Goal: Task Accomplishment & Management: Manage account settings

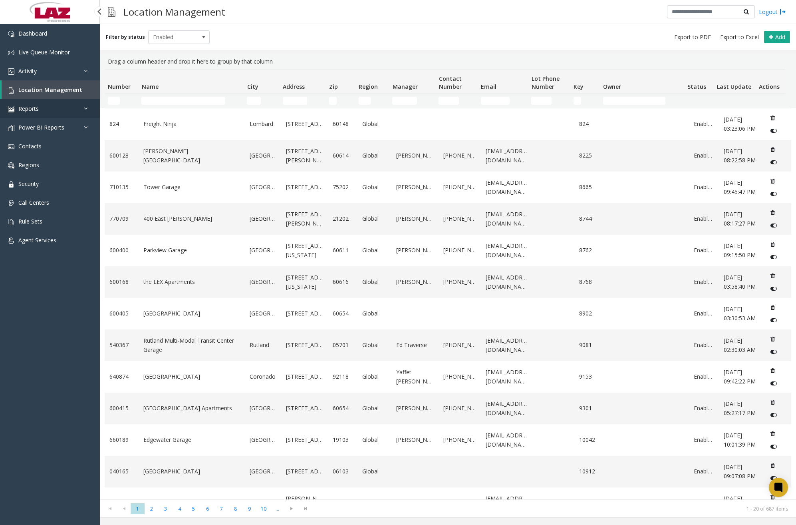
click at [66, 101] on link "Reports" at bounding box center [50, 108] width 100 height 19
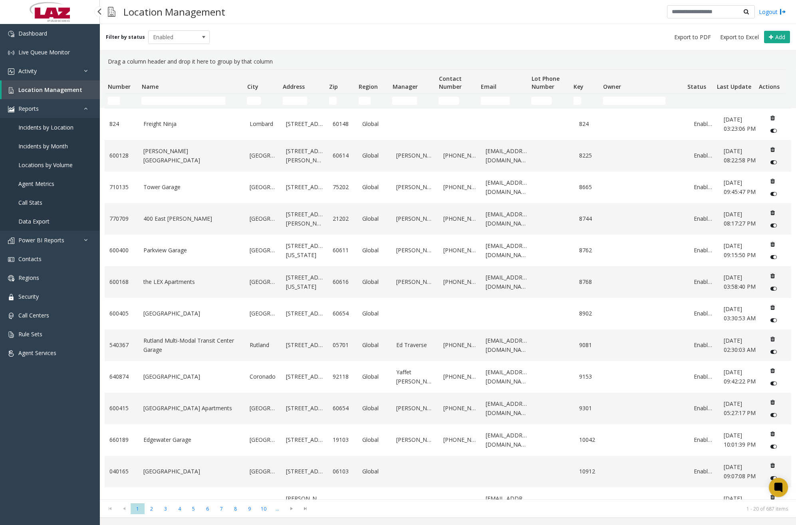
click at [42, 220] on span "Data Export" at bounding box center [33, 221] width 31 height 8
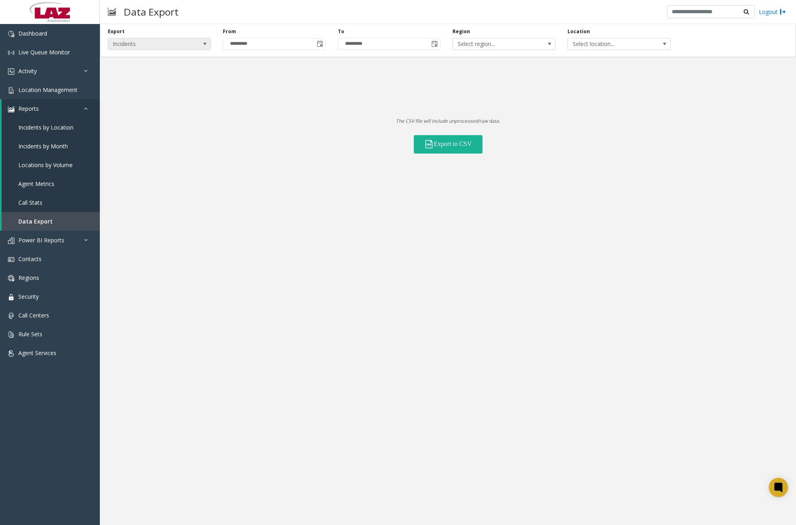
click at [156, 43] on span "Incidents" at bounding box center [149, 43] width 82 height 11
click at [157, 80] on Lanes "Voice Platform Lanes" at bounding box center [159, 78] width 101 height 11
click at [240, 46] on input "*********" at bounding box center [274, 43] width 102 height 11
click at [233, 44] on input "*********" at bounding box center [274, 43] width 102 height 11
click at [236, 44] on input "*********" at bounding box center [274, 43] width 102 height 11
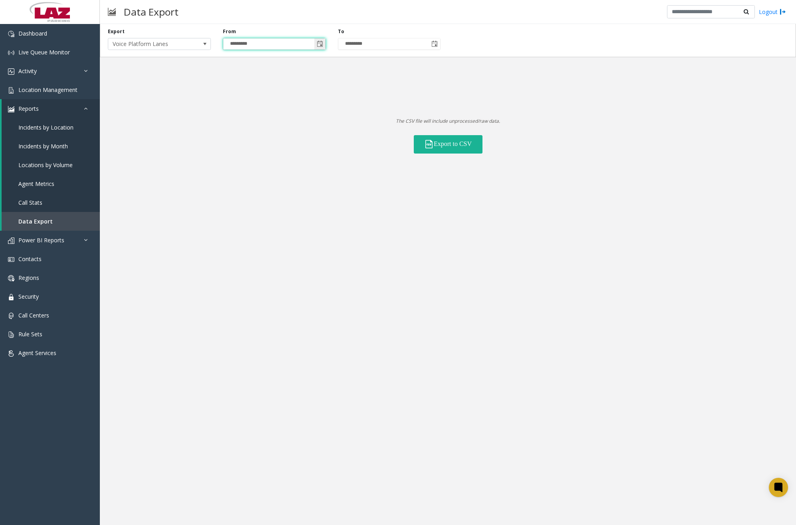
click at [322, 47] on span "Toggle calendar" at bounding box center [319, 43] width 11 height 11
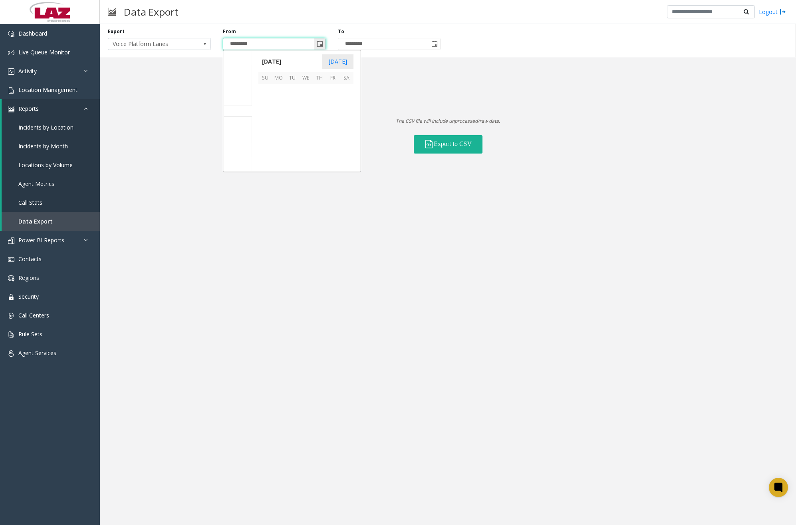
scroll to position [143480, 0]
click at [237, 102] on span "Sep" at bounding box center [238, 100] width 10 height 8
click at [241, 121] on span "Oct" at bounding box center [237, 122] width 9 height 8
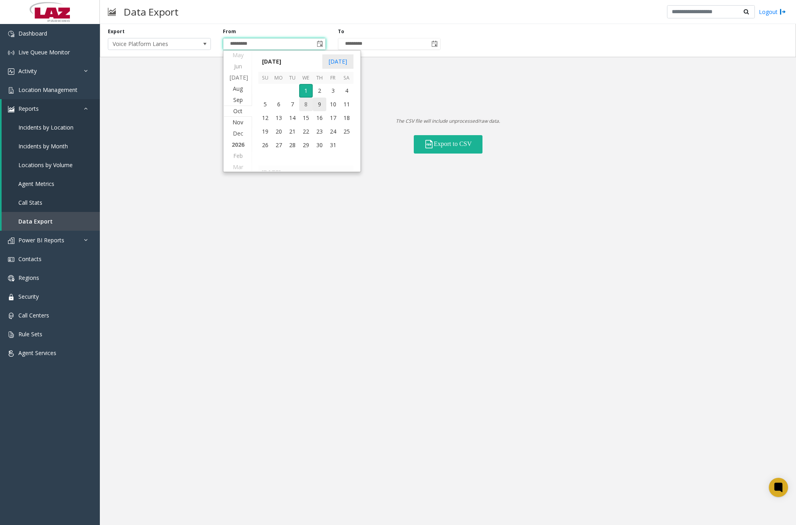
click at [307, 106] on span "8" at bounding box center [306, 104] width 14 height 14
click at [240, 43] on input "*********" at bounding box center [274, 43] width 102 height 11
click at [248, 44] on input "*********" at bounding box center [274, 43] width 102 height 11
click at [324, 40] on span "Toggle calendar" at bounding box center [319, 43] width 11 height 11
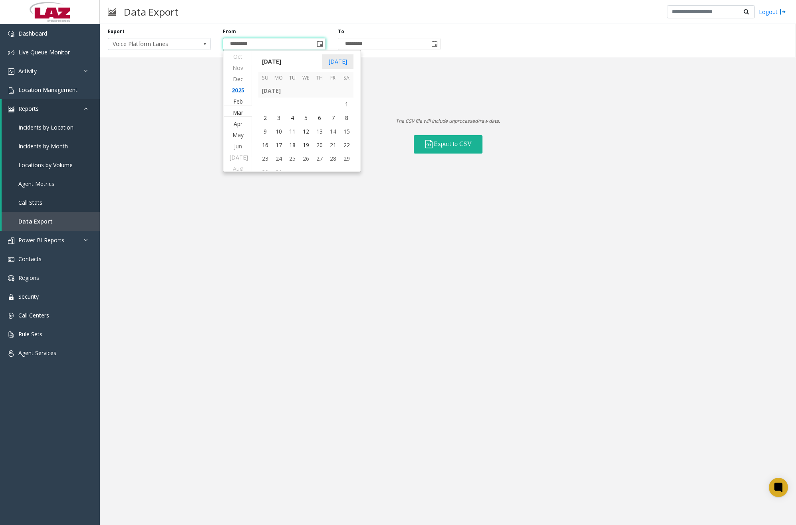
click at [239, 91] on span "2025" at bounding box center [238, 90] width 13 height 8
click at [303, 105] on span "8" at bounding box center [306, 104] width 14 height 14
click at [315, 41] on span "Toggle calendar" at bounding box center [319, 43] width 11 height 11
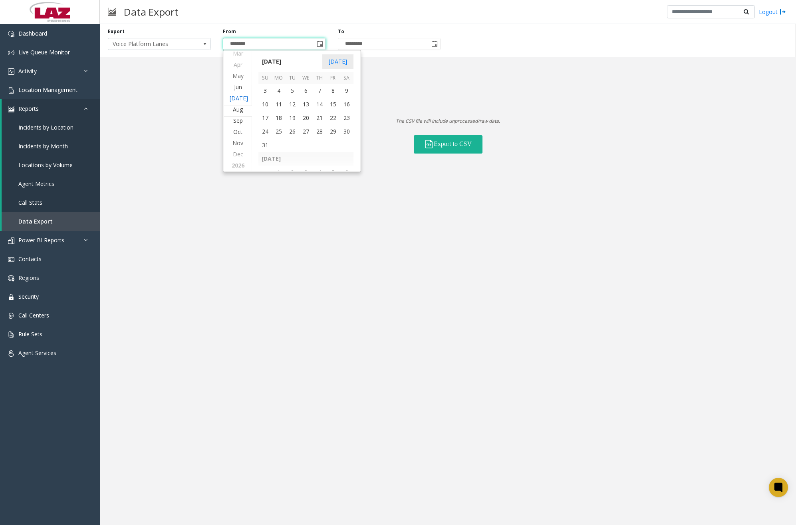
click at [238, 97] on span "[DATE]" at bounding box center [239, 98] width 18 height 8
click at [237, 121] on span "Aug" at bounding box center [238, 122] width 10 height 8
click at [336, 88] on span "1" at bounding box center [333, 91] width 14 height 14
type input "********"
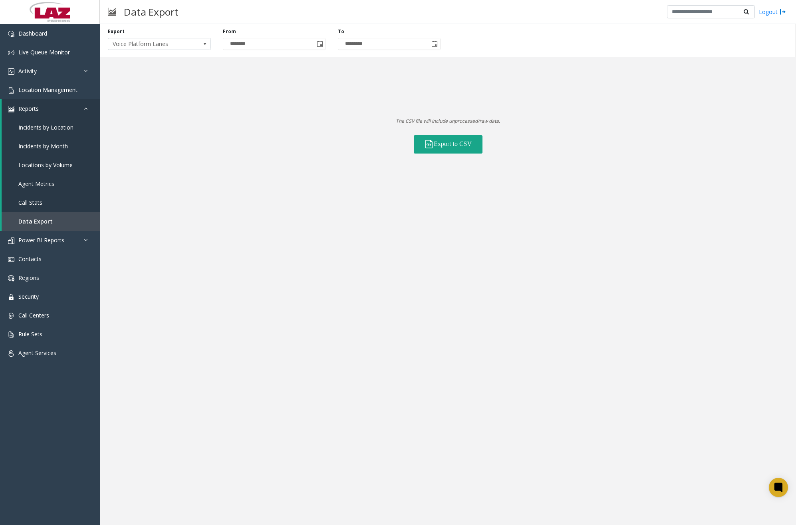
click at [444, 142] on button "Export to CSV" at bounding box center [448, 144] width 69 height 18
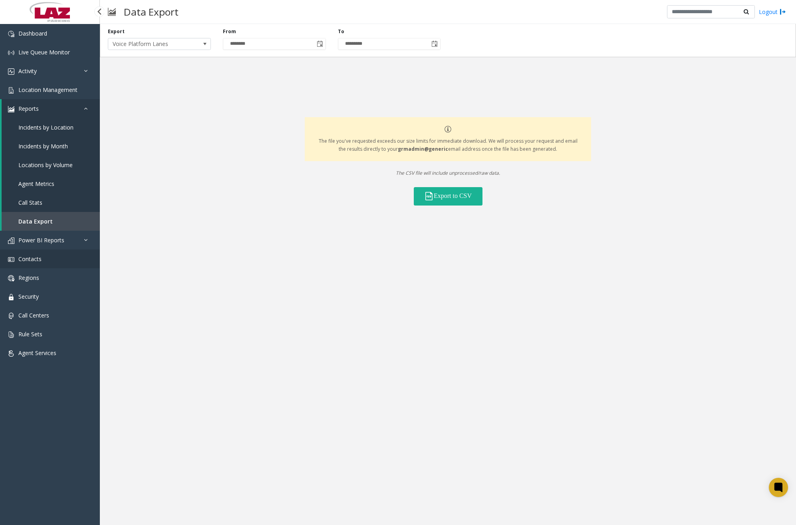
click at [55, 258] on link "Contacts" at bounding box center [50, 258] width 100 height 19
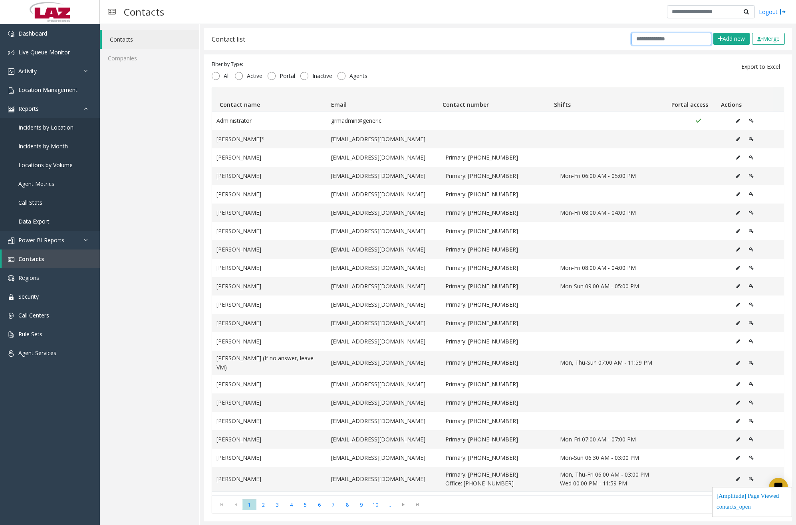
click at [645, 34] on input "text" at bounding box center [672, 39] width 80 height 12
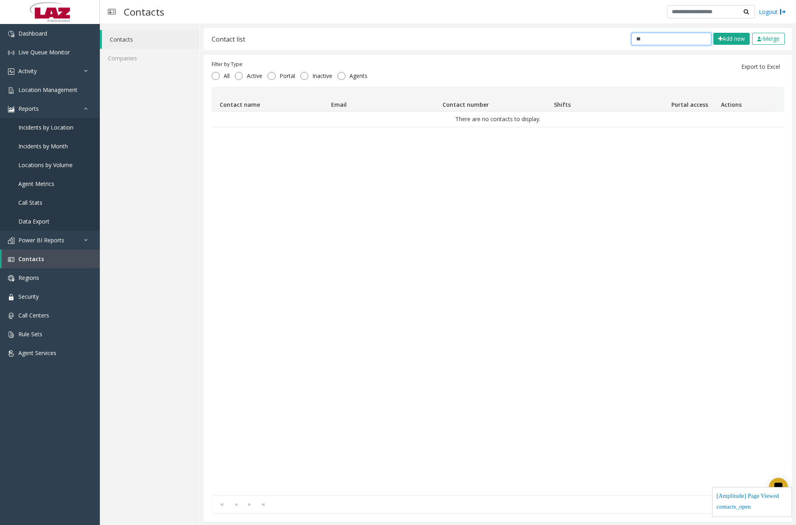
type input "*"
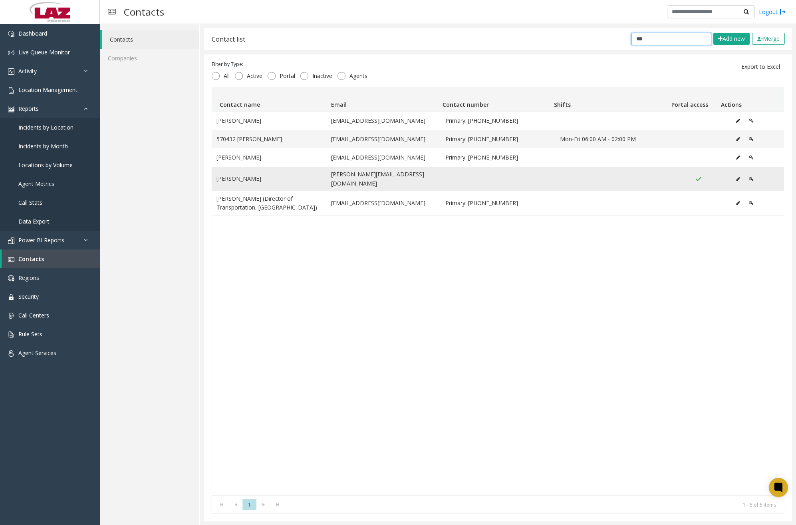
type input "***"
click at [736, 177] on icon "Data table" at bounding box center [738, 179] width 4 height 5
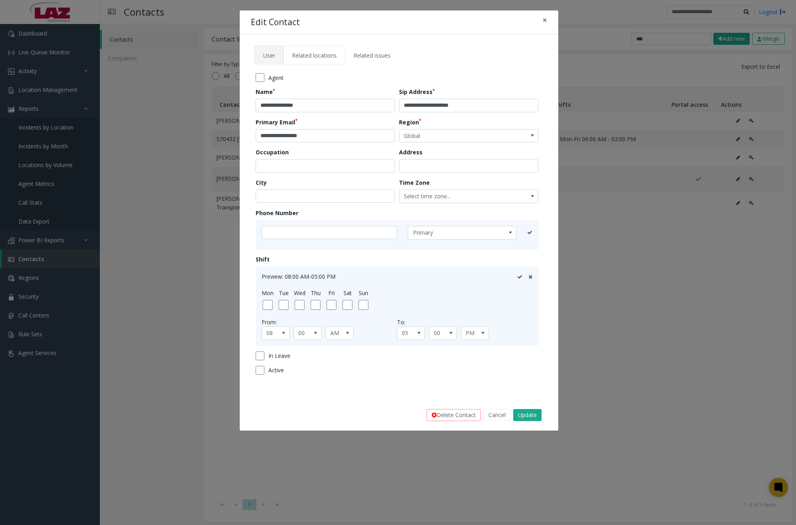
click at [310, 53] on span "Related locations" at bounding box center [314, 56] width 45 height 8
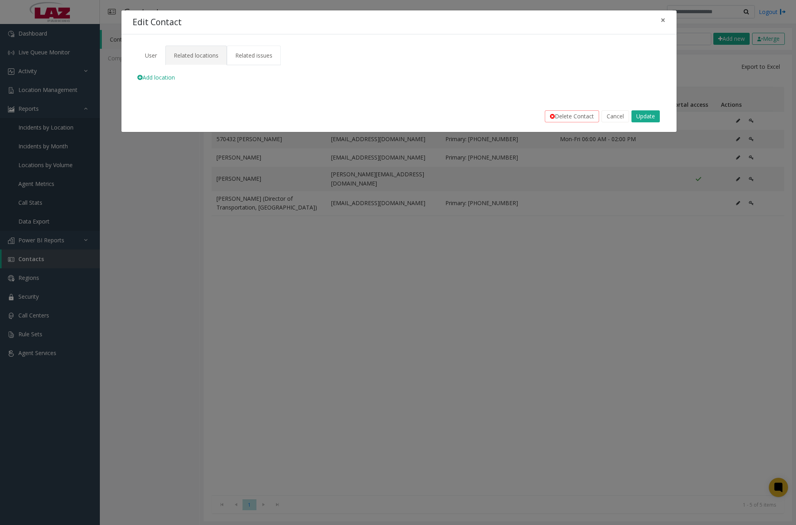
click at [261, 55] on span "Related issues" at bounding box center [253, 56] width 37 height 8
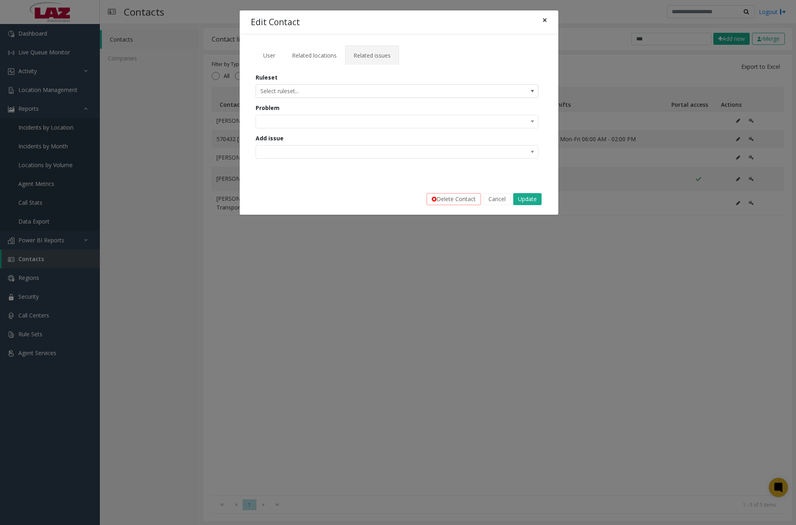
click at [548, 19] on button "×" at bounding box center [545, 20] width 16 height 20
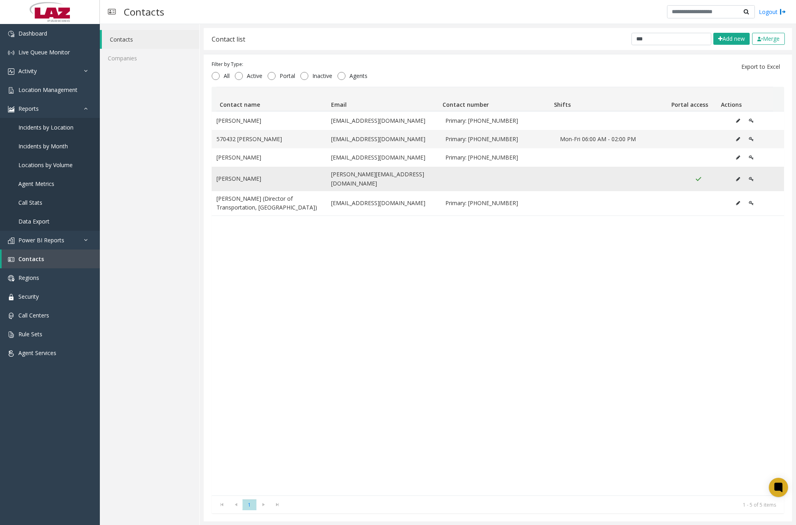
click at [749, 177] on icon "Data table" at bounding box center [751, 179] width 5 height 5
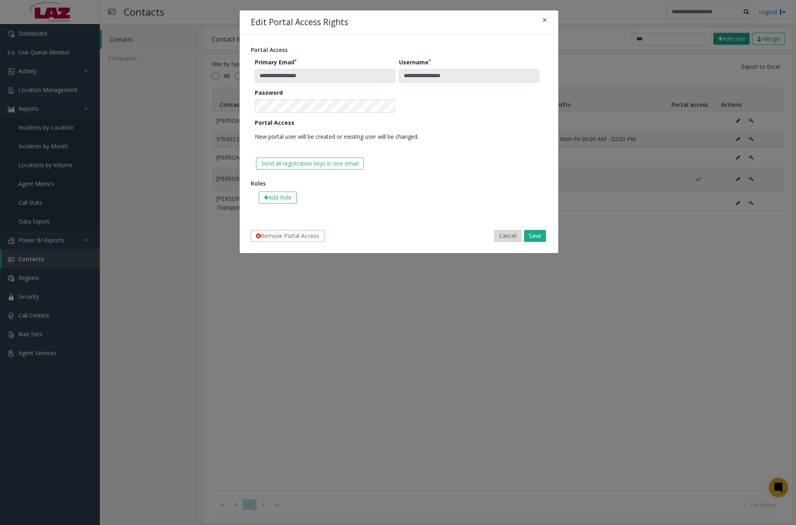
click at [513, 238] on button "Cancel" at bounding box center [508, 236] width 28 height 12
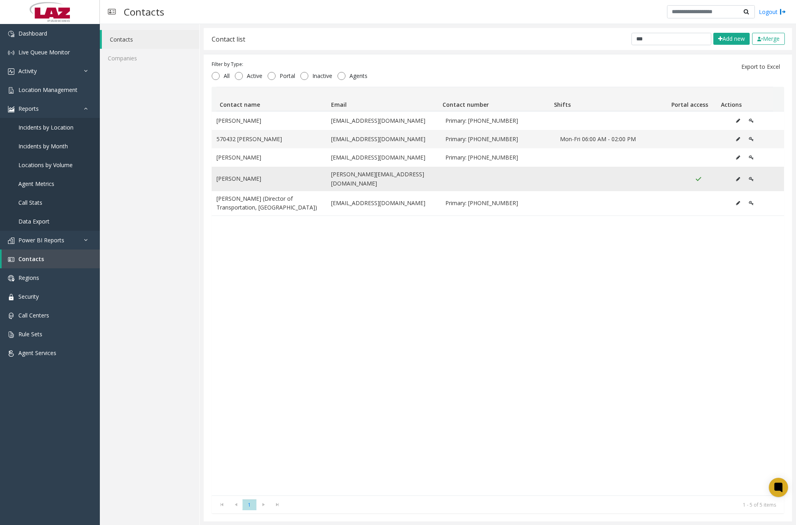
click at [736, 177] on icon "Data table" at bounding box center [738, 179] width 4 height 5
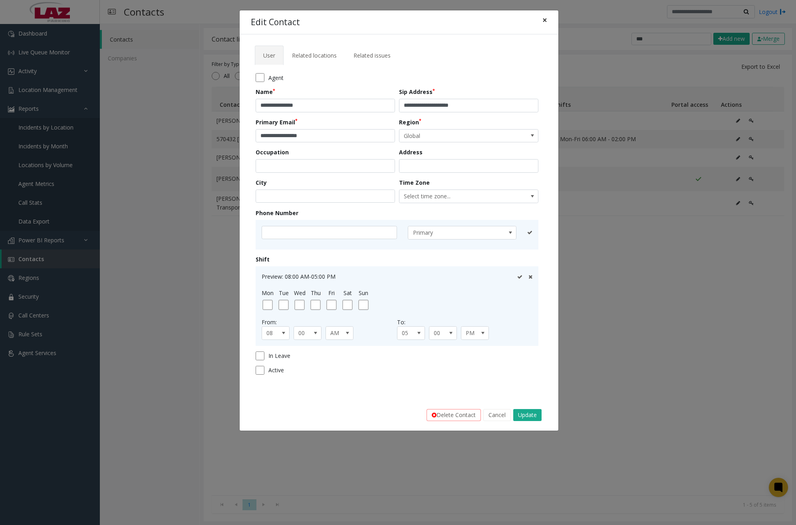
click at [549, 21] on button "×" at bounding box center [545, 20] width 16 height 20
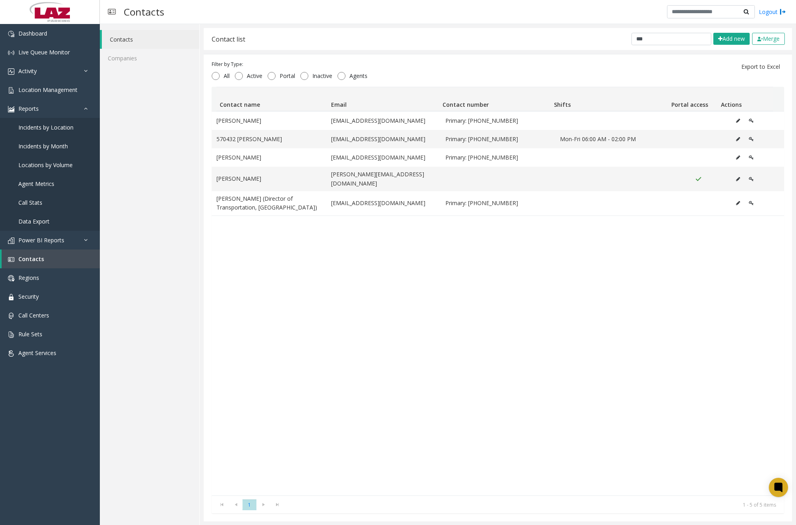
click at [745, 178] on button "Data table" at bounding box center [752, 179] width 14 height 12
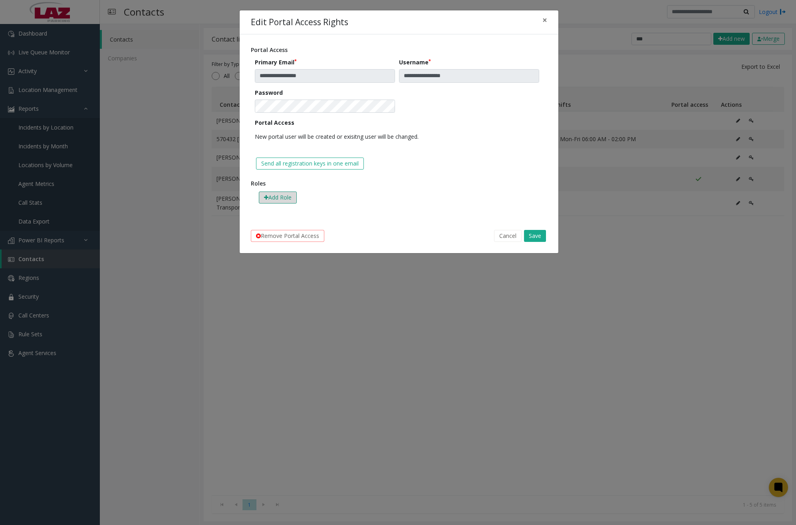
click at [274, 200] on button "Add Role" at bounding box center [278, 197] width 38 height 12
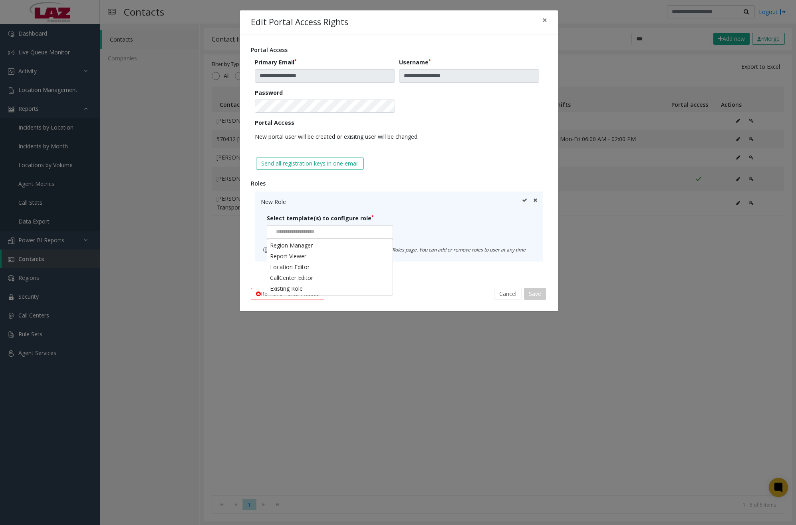
click at [325, 231] on input at bounding box center [296, 231] width 58 height 13
click at [313, 288] on li "Existing Role" at bounding box center [330, 288] width 124 height 11
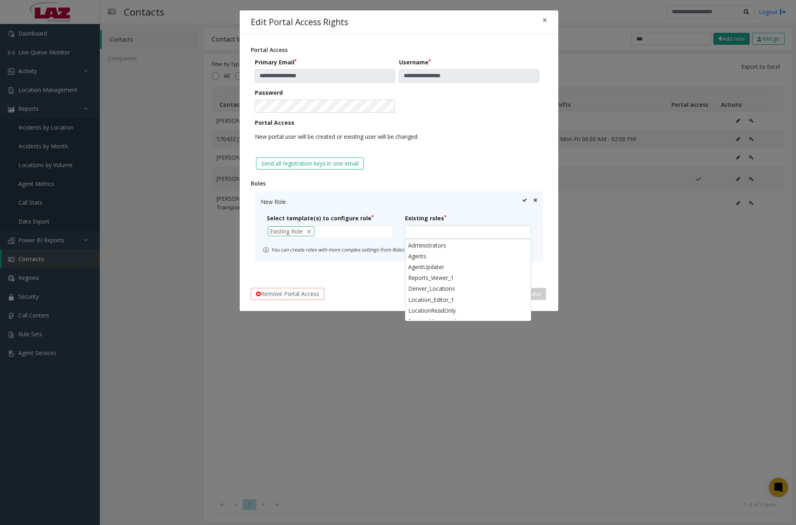
click at [428, 231] on div at bounding box center [468, 232] width 126 height 14
click at [429, 258] on li "Agents" at bounding box center [468, 255] width 124 height 11
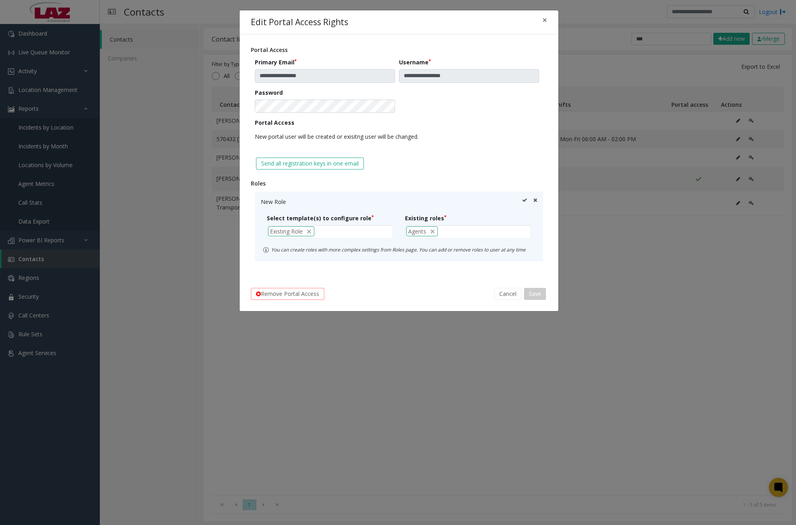
click at [524, 201] on icon at bounding box center [524, 201] width 5 height 8
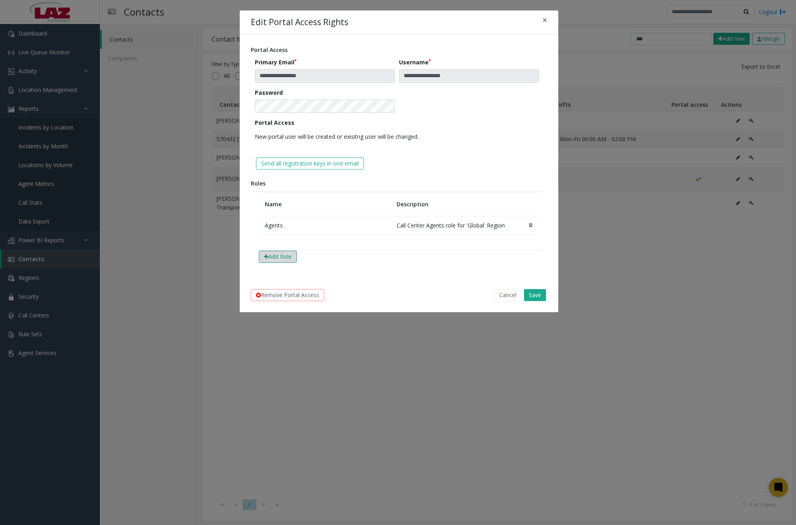
click at [282, 260] on button "Add Role" at bounding box center [278, 256] width 38 height 12
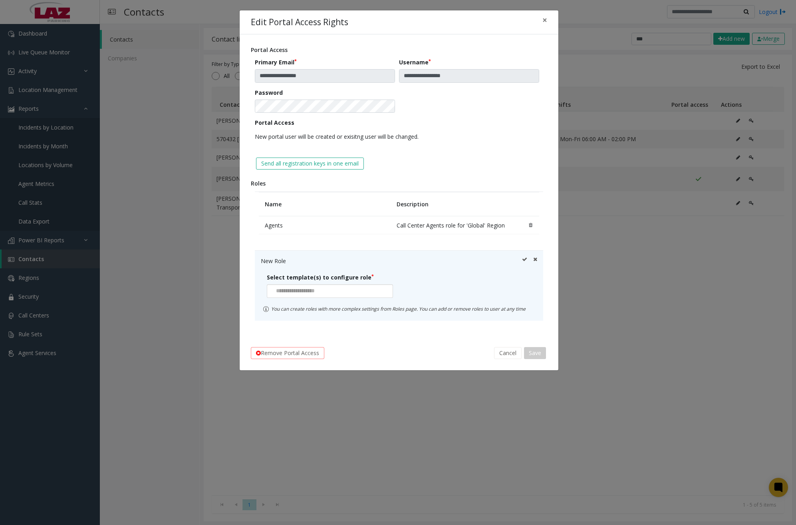
click at [346, 287] on div at bounding box center [330, 291] width 126 height 14
click at [314, 352] on li "Existing Role" at bounding box center [330, 347] width 124 height 11
click at [434, 290] on div at bounding box center [468, 291] width 126 height 14
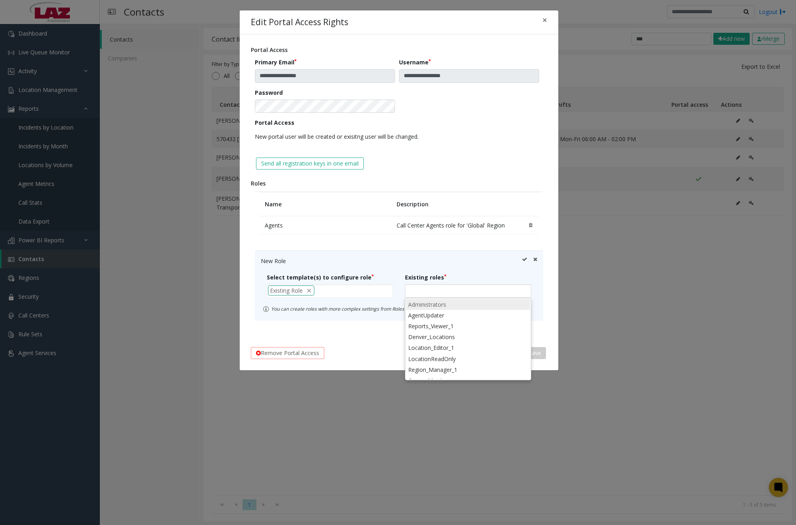
click at [435, 304] on li "Administrators" at bounding box center [468, 304] width 124 height 11
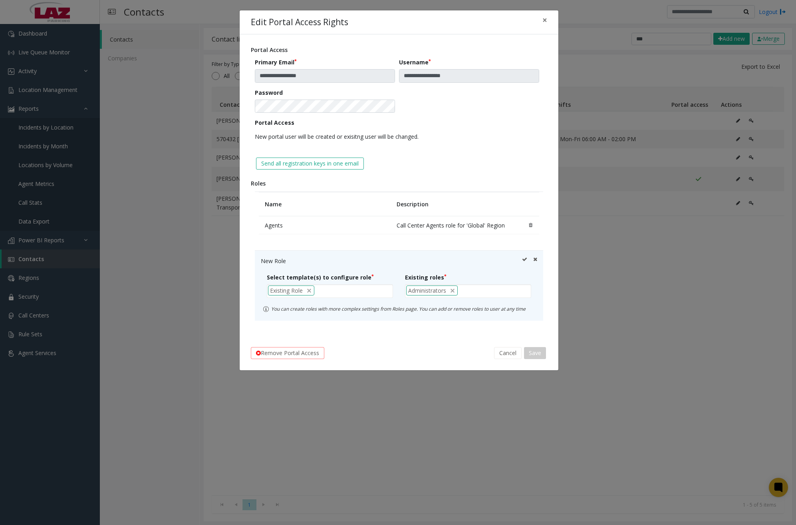
click at [525, 258] on icon at bounding box center [524, 260] width 5 height 8
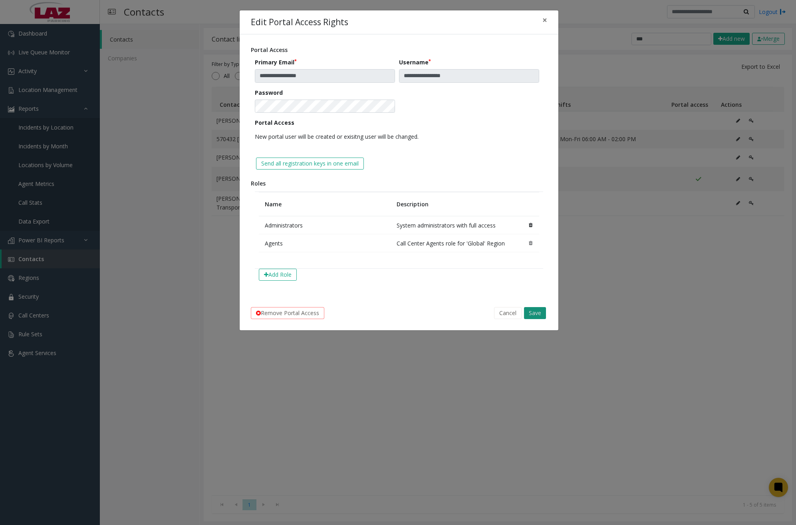
click at [537, 312] on button "Save" at bounding box center [535, 313] width 22 height 12
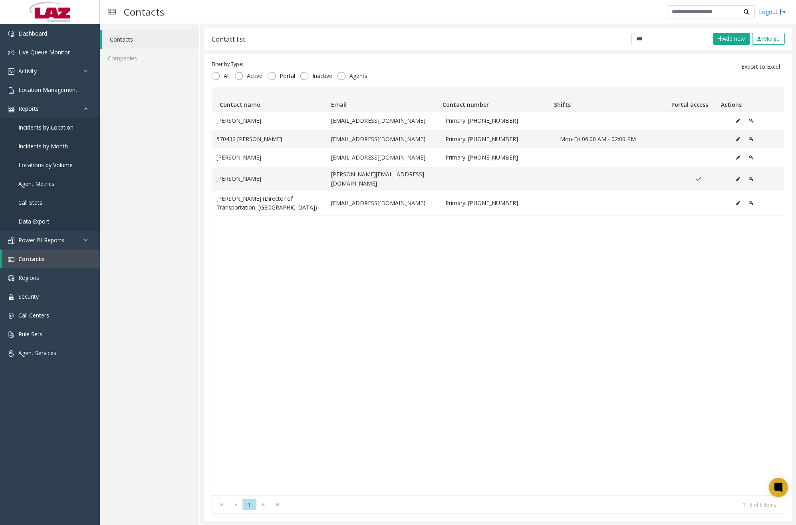
drag, startPoint x: 501, startPoint y: 431, endPoint x: 502, endPoint y: 425, distance: 6.1
click at [500, 430] on div "[PERSON_NAME] [EMAIL_ADDRESS][DOMAIN_NAME] Primary: [PHONE_NUMBER] 570432 Mike …" at bounding box center [498, 303] width 572 height 384
click at [749, 177] on icon "Data table" at bounding box center [751, 179] width 5 height 5
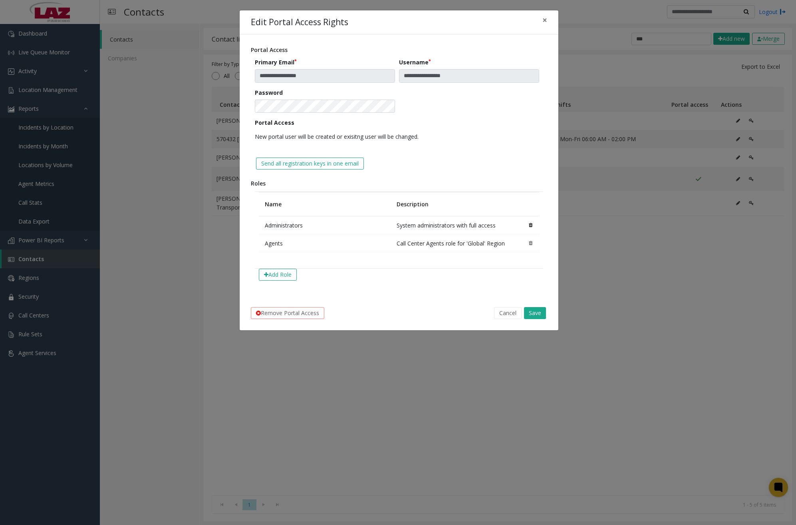
click at [531, 225] on icon at bounding box center [531, 225] width 4 height 5
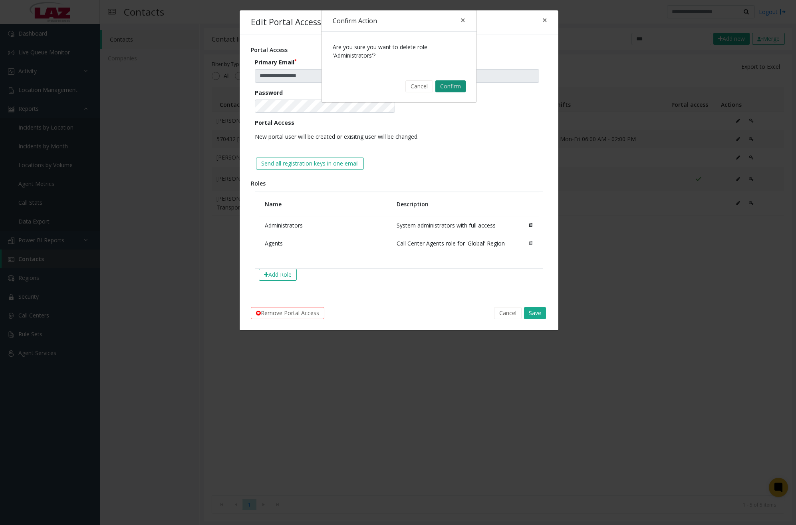
click at [454, 88] on button "Confirm" at bounding box center [450, 86] width 30 height 12
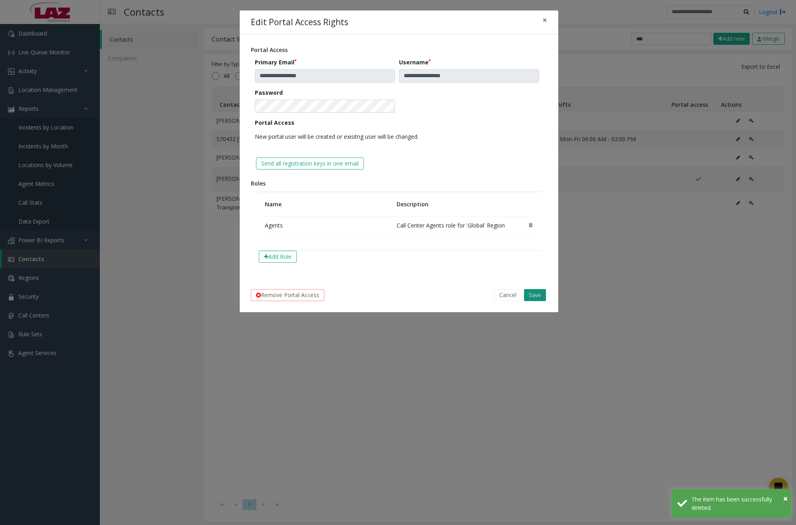
click at [535, 295] on button "Save" at bounding box center [535, 295] width 22 height 12
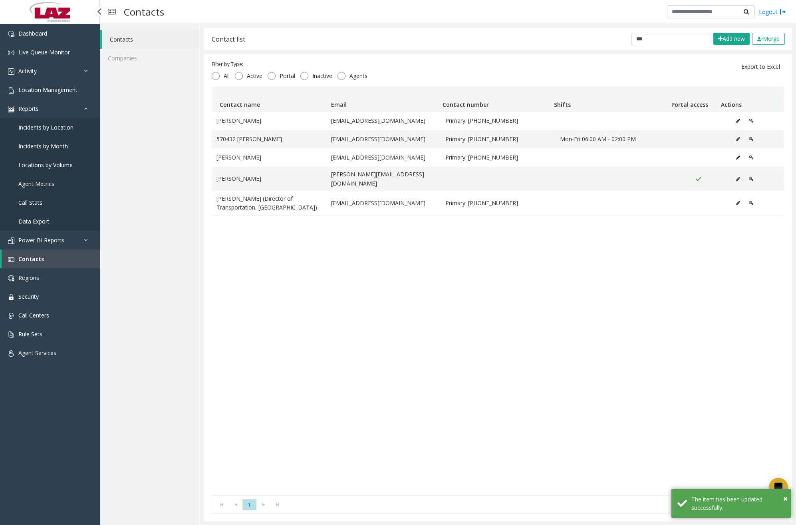
click at [42, 218] on span "Data Export" at bounding box center [33, 221] width 31 height 8
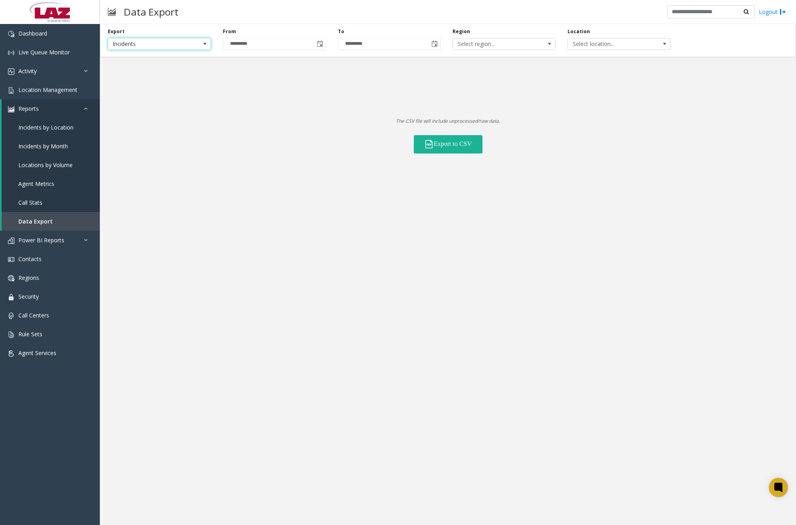
click at [202, 45] on span at bounding box center [205, 44] width 6 height 6
click at [173, 78] on Lanes "Voice Platform Lanes" at bounding box center [159, 78] width 101 height 11
